Goal: Task Accomplishment & Management: Use online tool/utility

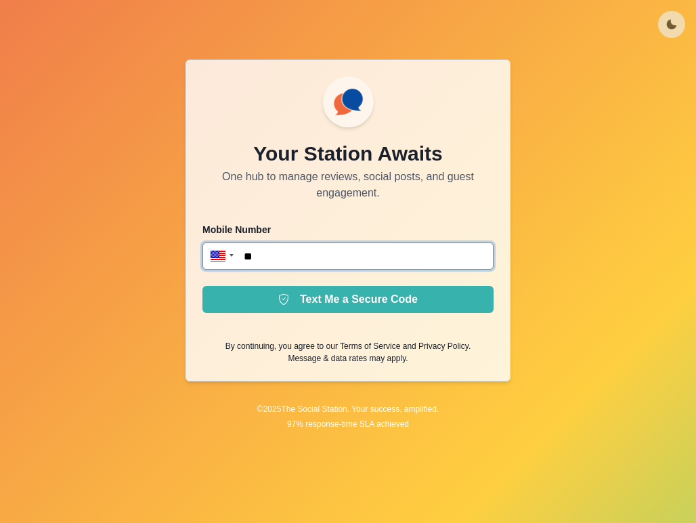
click at [303, 264] on input "**" at bounding box center [347, 255] width 291 height 27
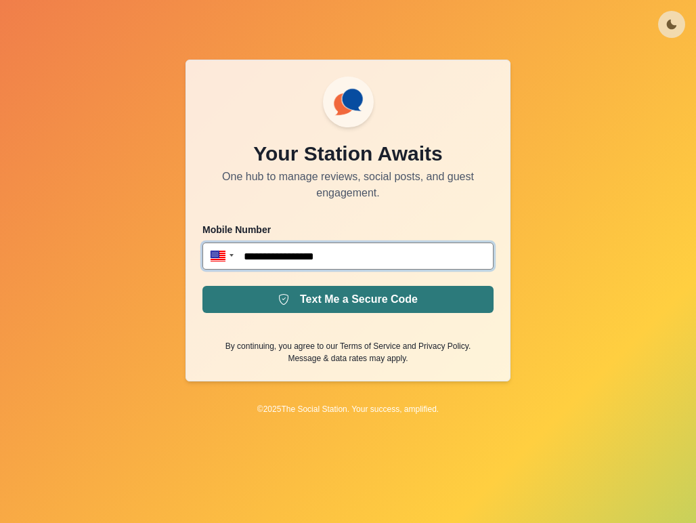
type input "**********"
click at [316, 305] on button "Text Me a Secure Code" at bounding box center [347, 299] width 291 height 27
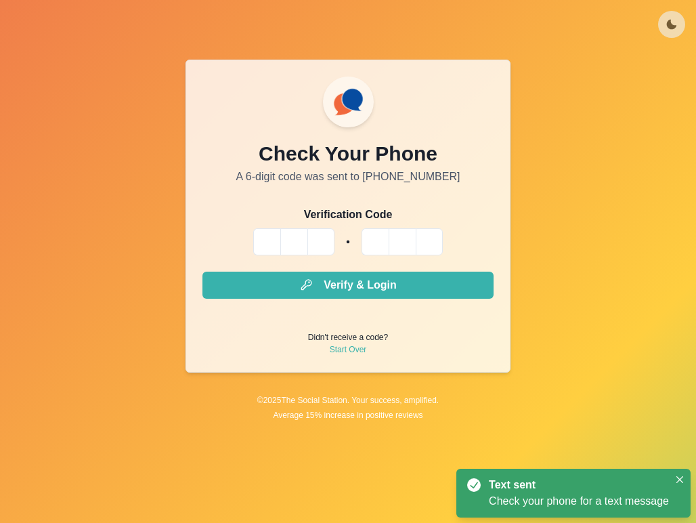
click at [268, 237] on input "Please enter your pin code" at bounding box center [266, 241] width 27 height 27
type input "*"
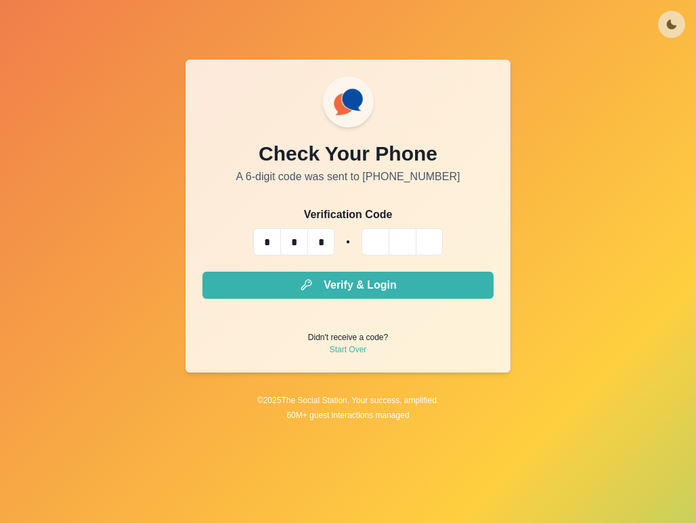
type input "*"
click at [202, 271] on button "Verify & Login" at bounding box center [347, 284] width 291 height 27
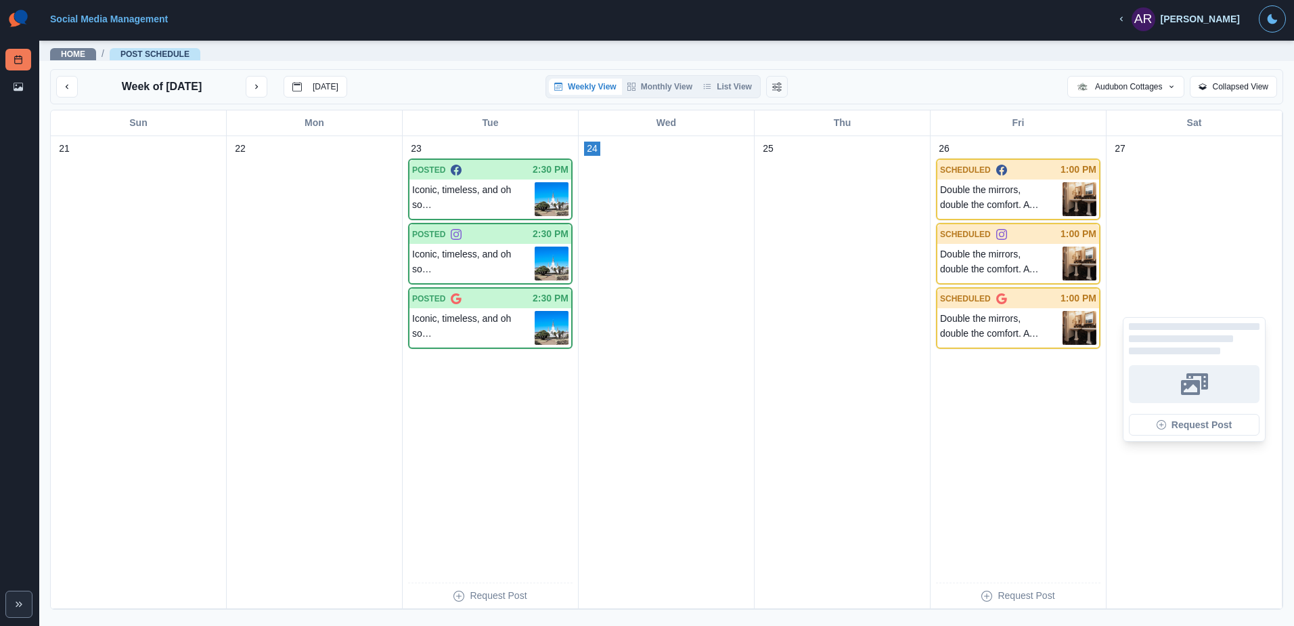
click at [1179, 588] on div "Request Post" at bounding box center [1194, 378] width 165 height 441
click at [1005, 590] on p "Request Post" at bounding box center [1026, 595] width 57 height 14
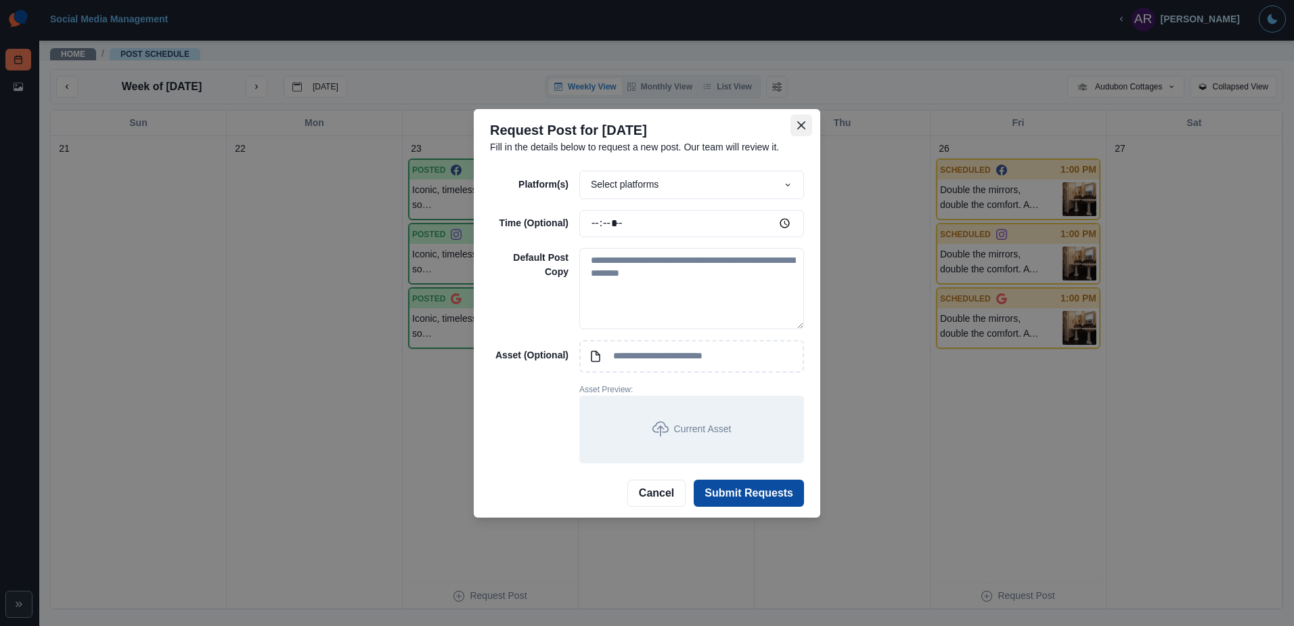
click at [806, 125] on button "Close" at bounding box center [802, 125] width 22 height 22
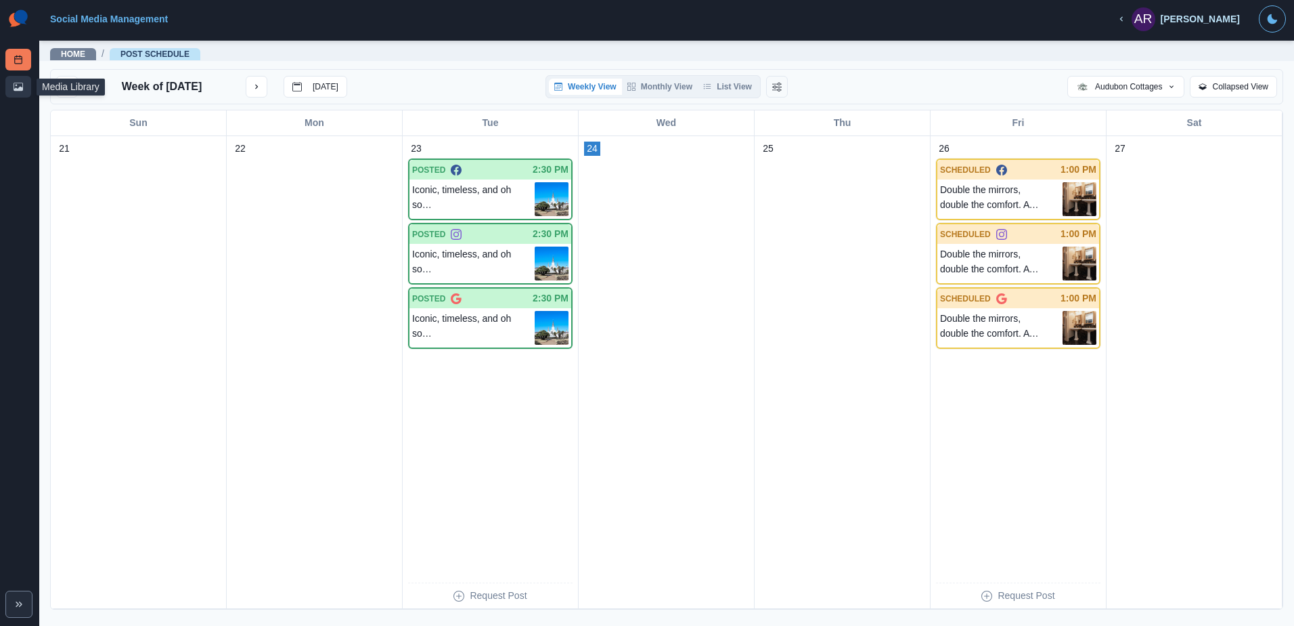
click at [12, 86] on link "Media Library" at bounding box center [18, 87] width 26 height 22
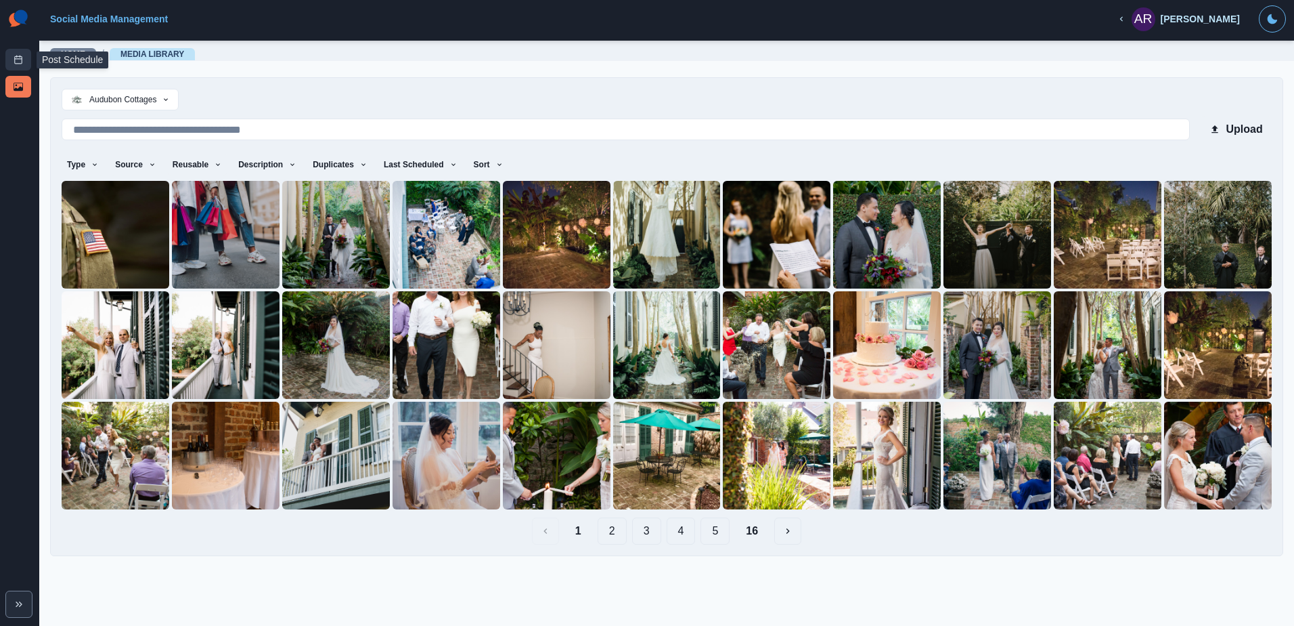
click at [16, 64] on link "Post Schedule" at bounding box center [18, 60] width 26 height 22
